Goal: Task Accomplishment & Management: Complete application form

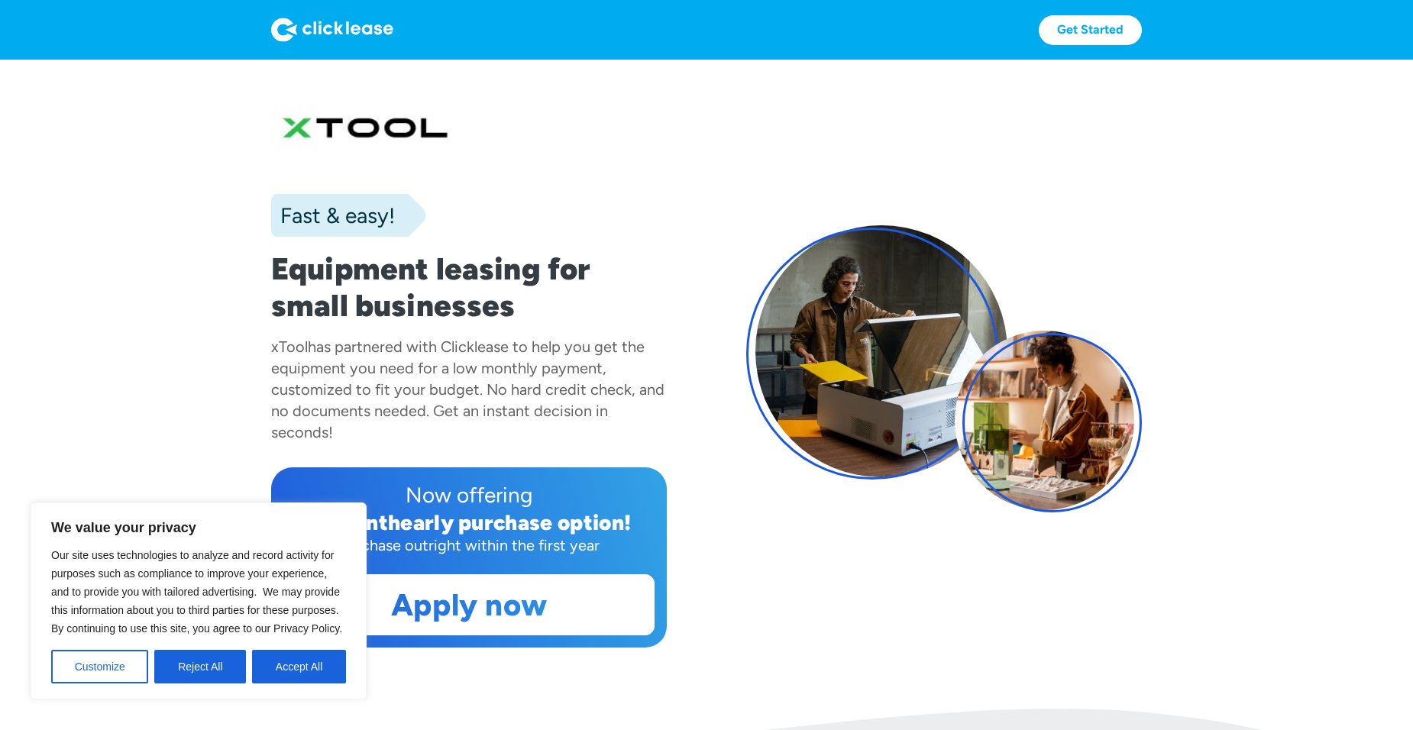
click at [458, 684] on section "Fast & easy! Equipment leasing for small businesses xTool has partnered with Cl…" at bounding box center [706, 384] width 1413 height 649
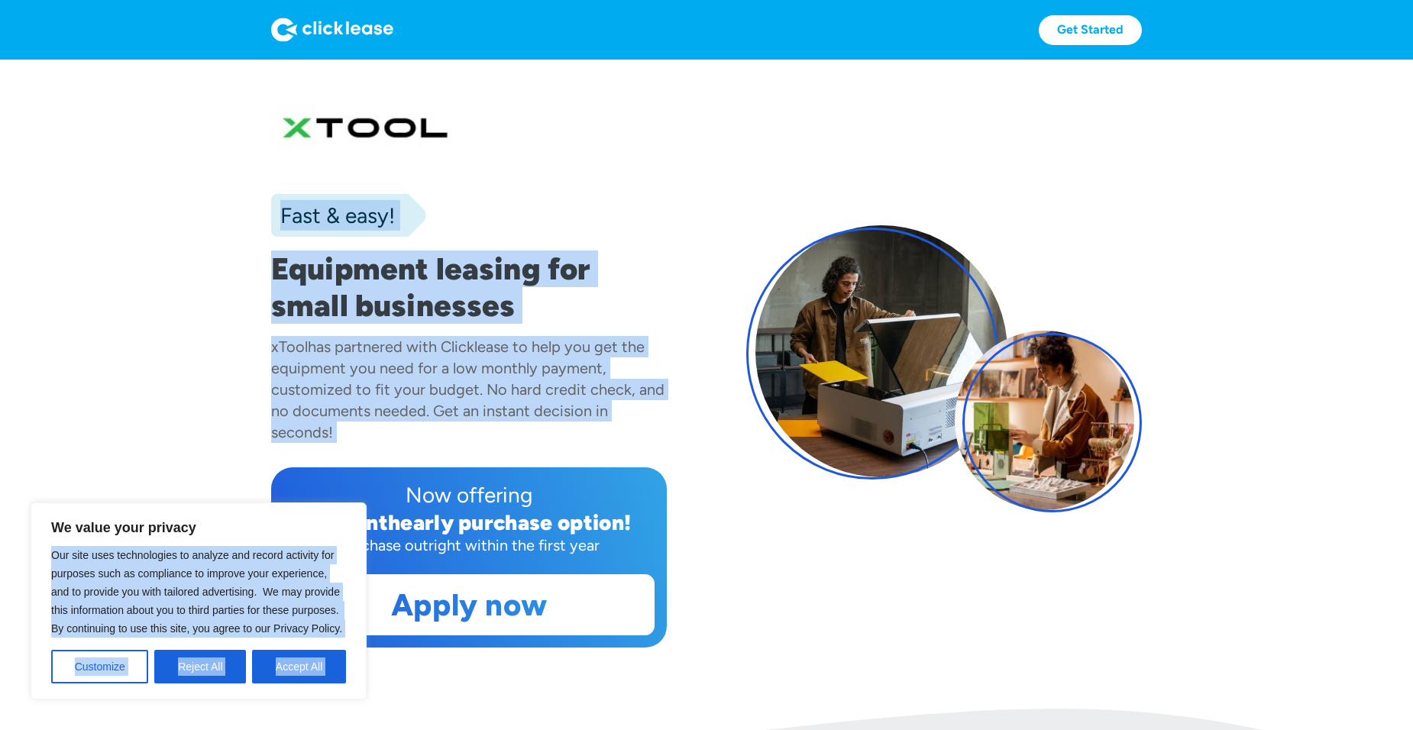
drag, startPoint x: 309, startPoint y: 526, endPoint x: 246, endPoint y: 466, distance: 86.4
drag, startPoint x: 246, startPoint y: 466, endPoint x: 164, endPoint y: 470, distance: 81.8
click at [164, 470] on section "Fast & easy! Equipment leasing for small businesses xTool has partnered with Cl…" at bounding box center [706, 384] width 1413 height 649
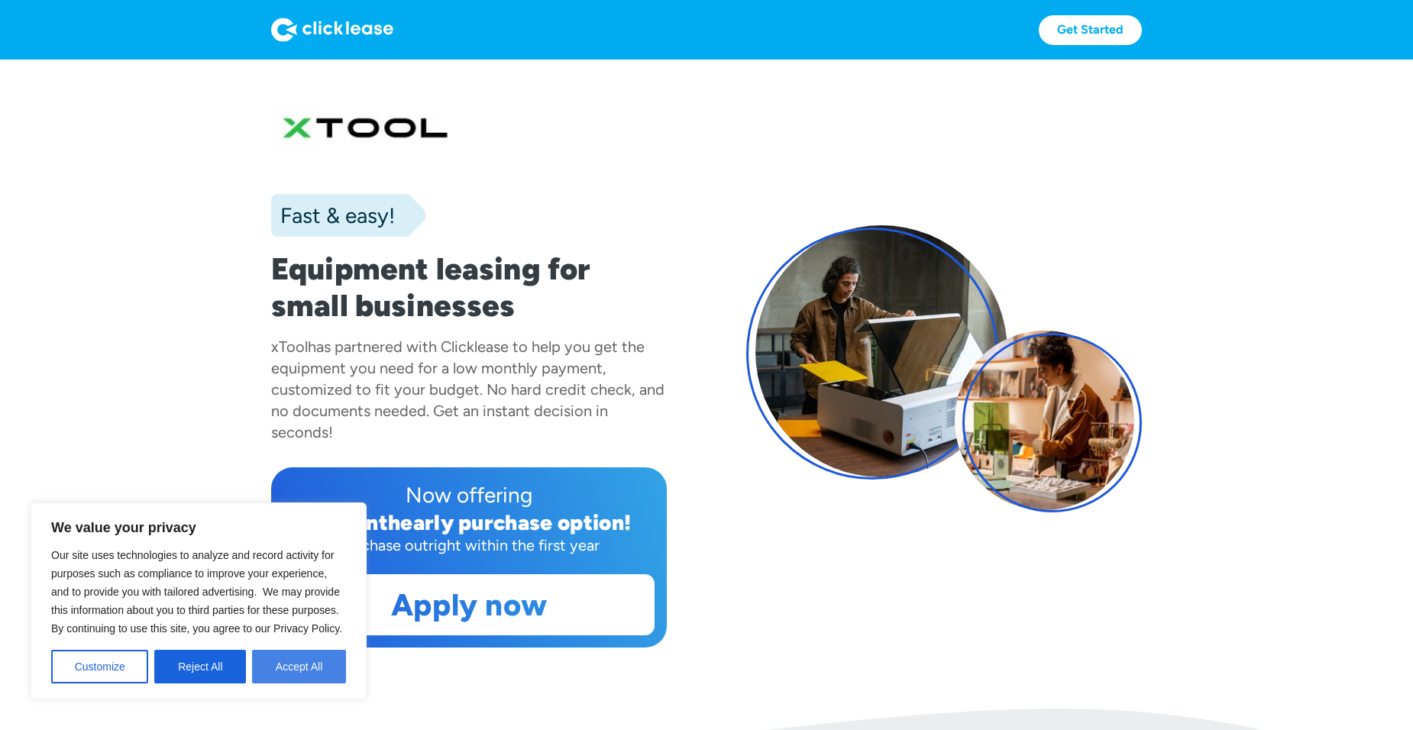
click at [286, 678] on button "Accept All" at bounding box center [299, 667] width 94 height 34
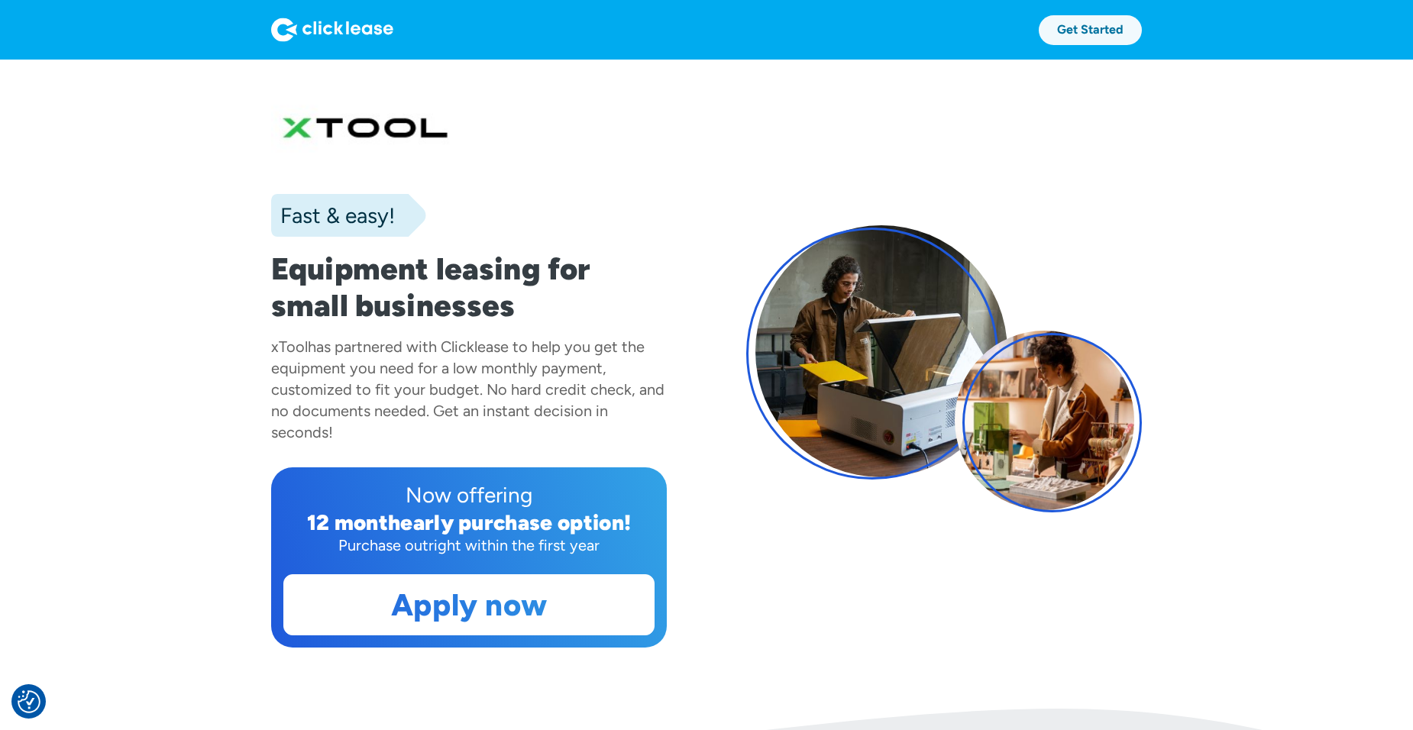
click at [1067, 34] on link "Get Started" at bounding box center [1090, 30] width 103 height 30
